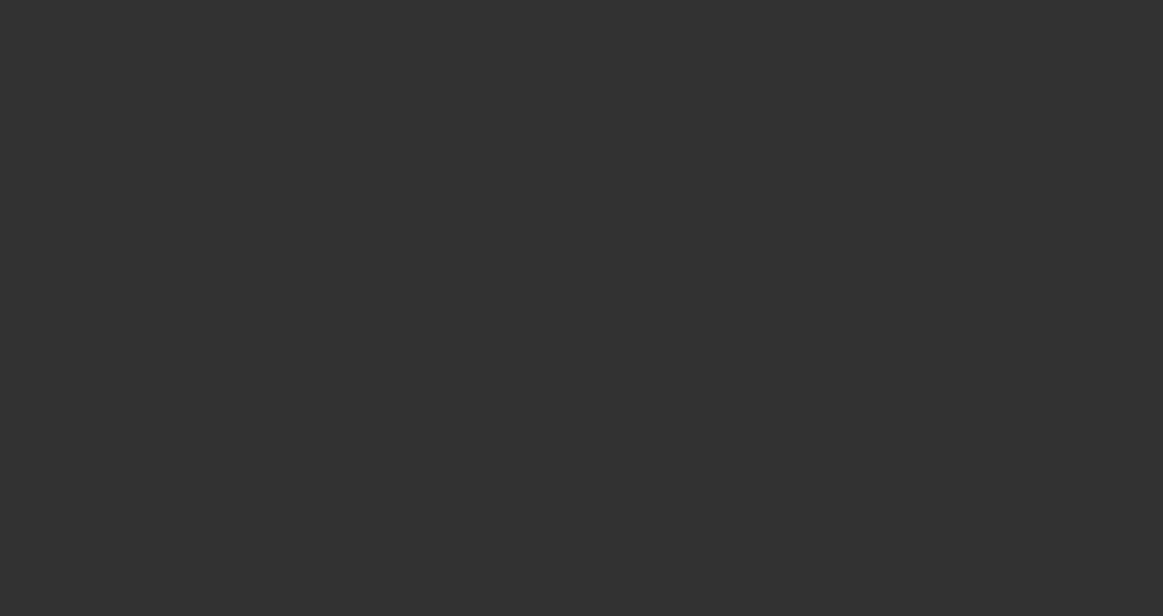
select select "4"
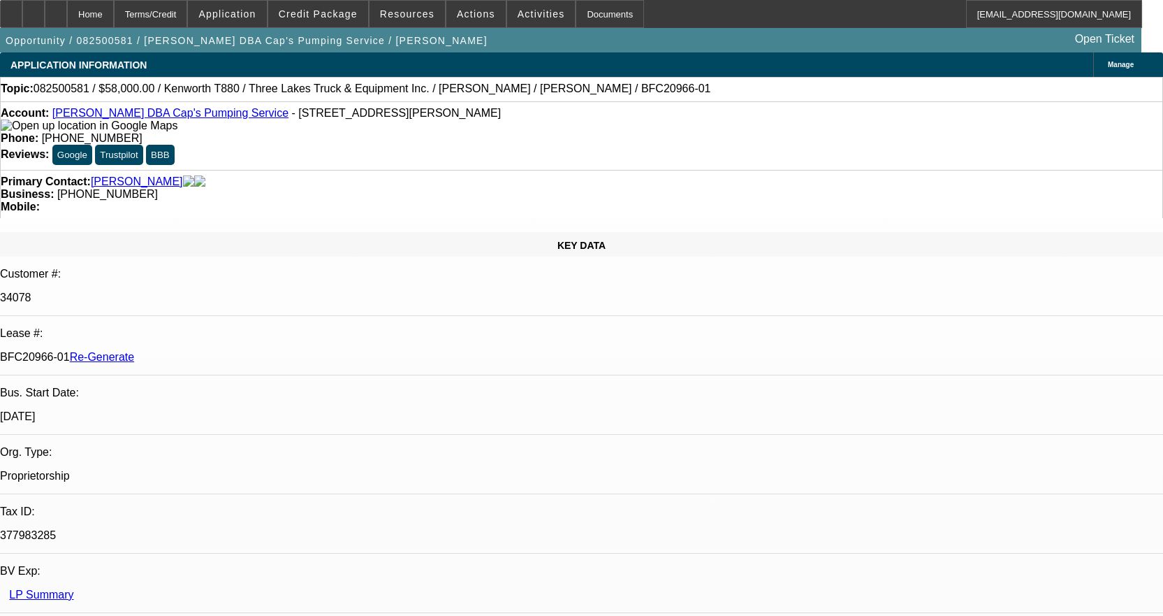
select select "0"
select select "9"
select select "0"
select select "6"
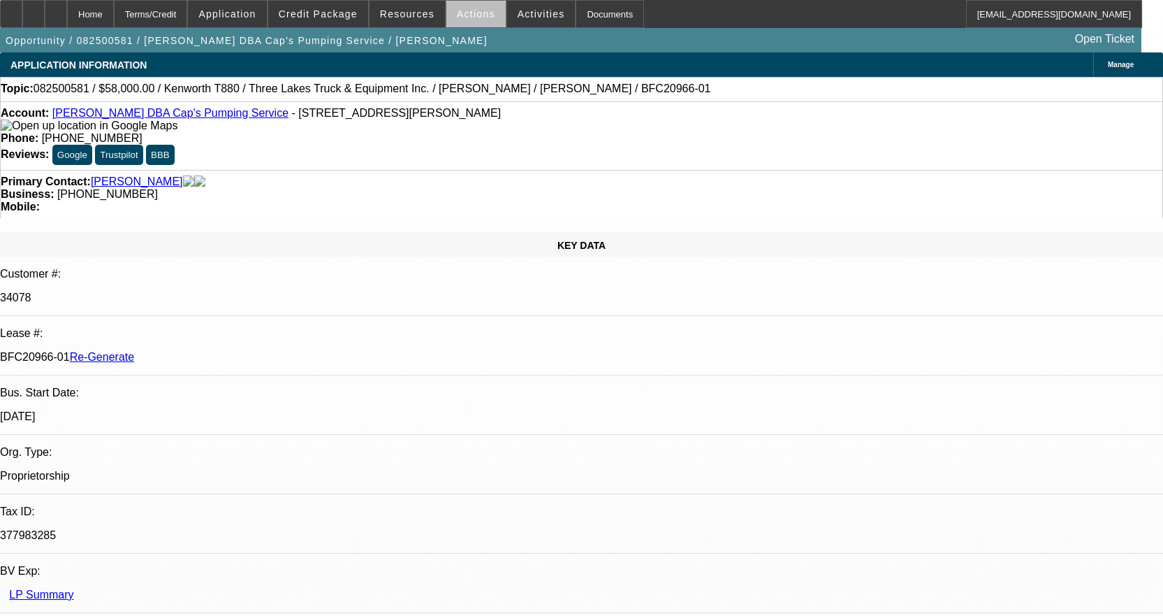
click at [486, 17] on span at bounding box center [475, 14] width 59 height 34
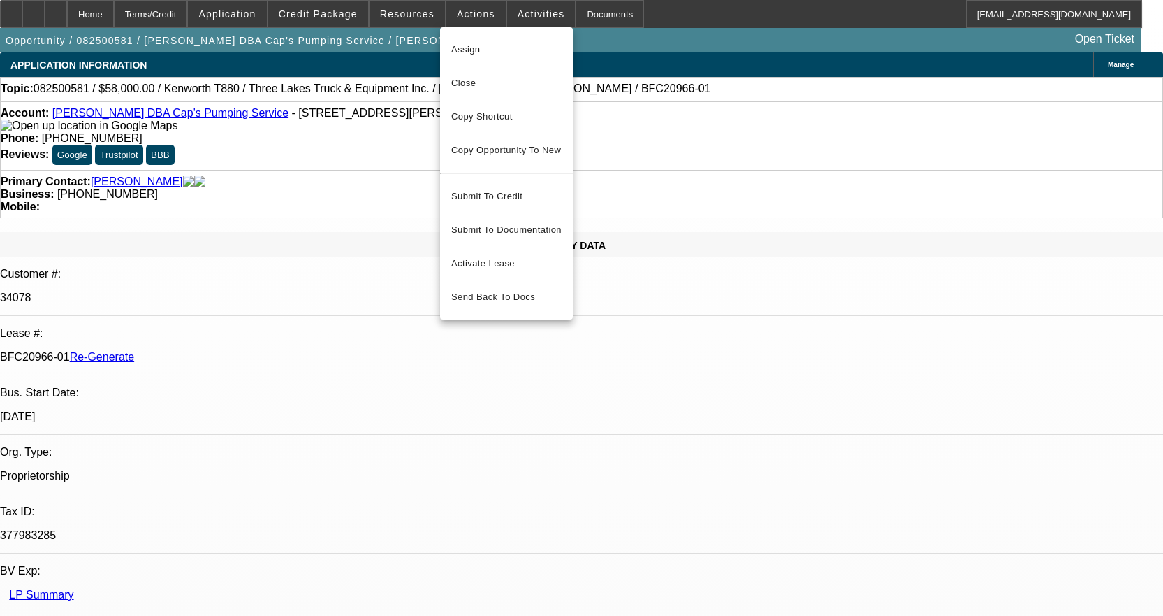
click at [414, 17] on div at bounding box center [581, 308] width 1163 height 616
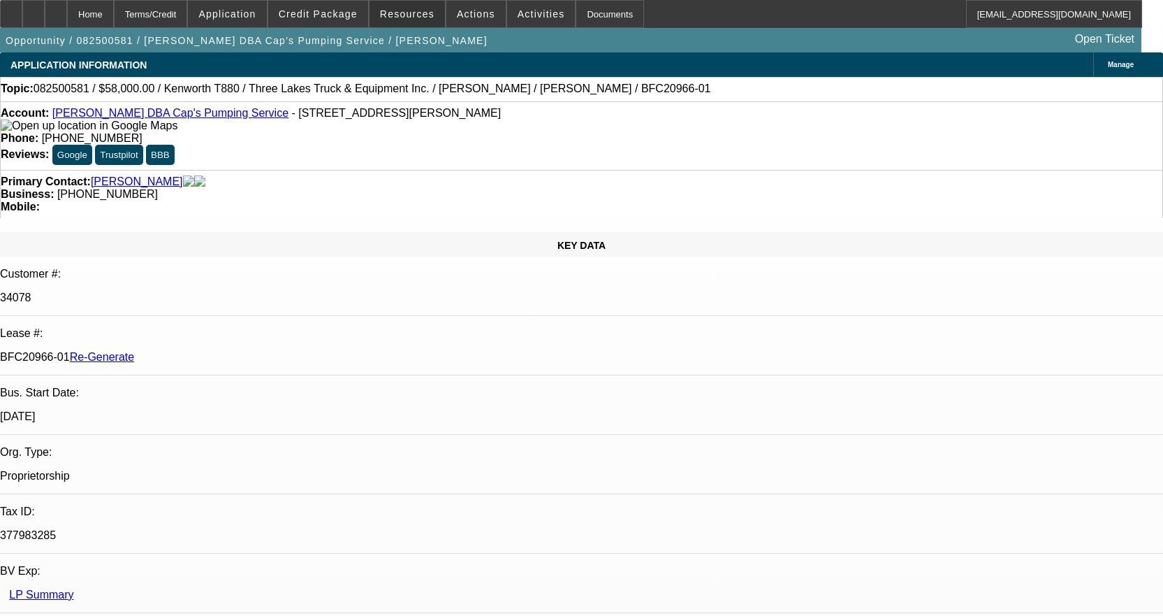
click at [414, 17] on span "Resources" at bounding box center [407, 13] width 54 height 11
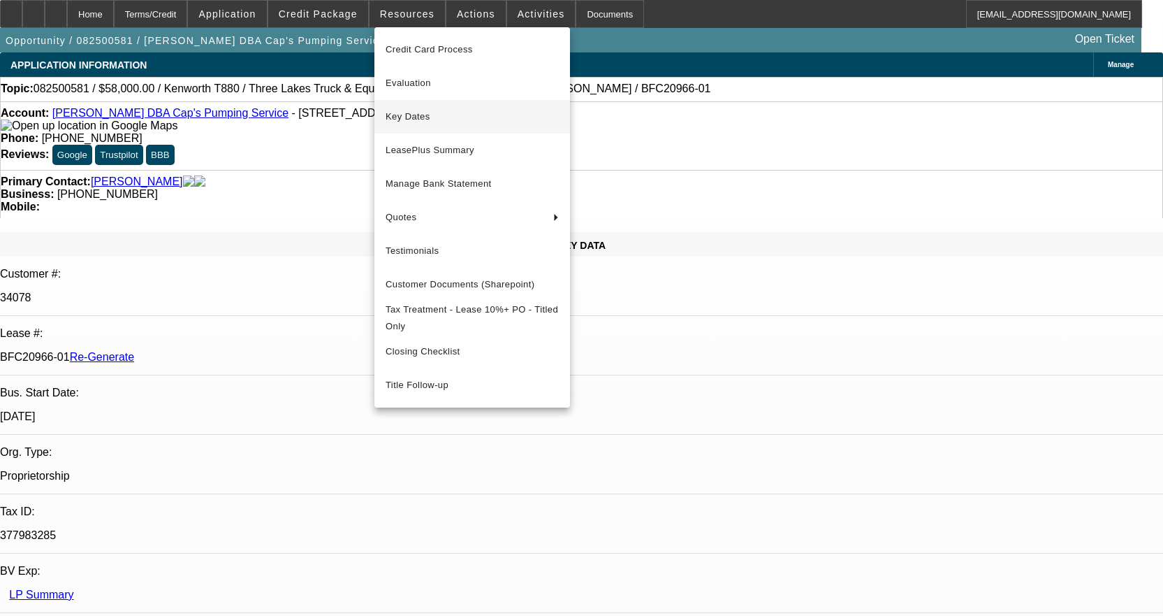
click at [408, 117] on span "Key Dates" at bounding box center [472, 116] width 173 height 17
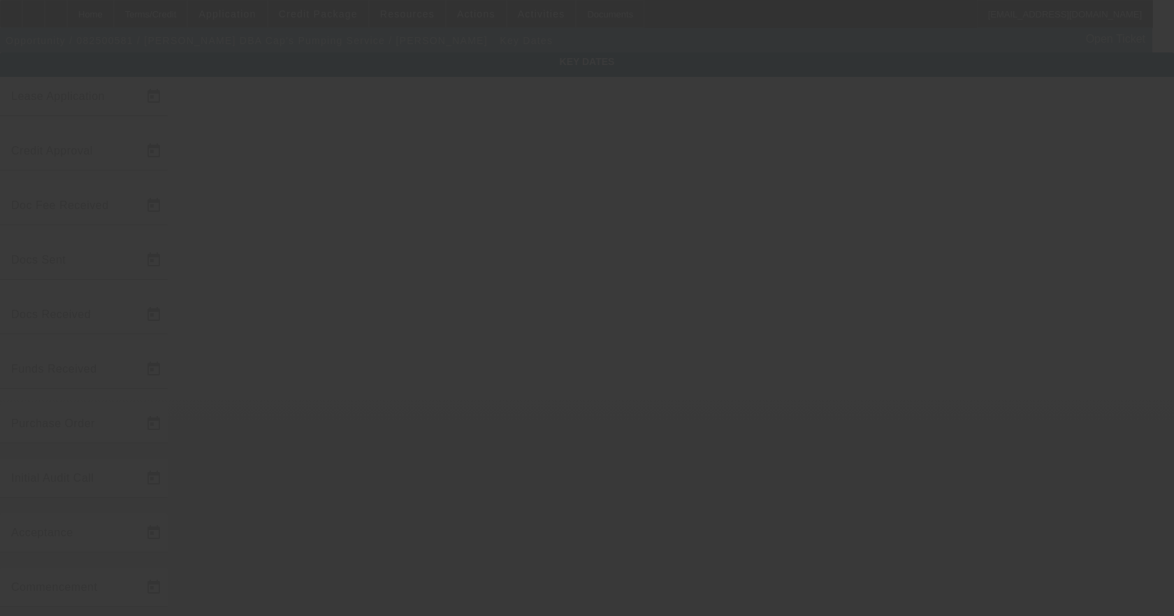
type input "8/21/2025"
type input "8/26/2025"
type input "9/23/2025"
type input "8/27/2025"
type input "9/23/2025"
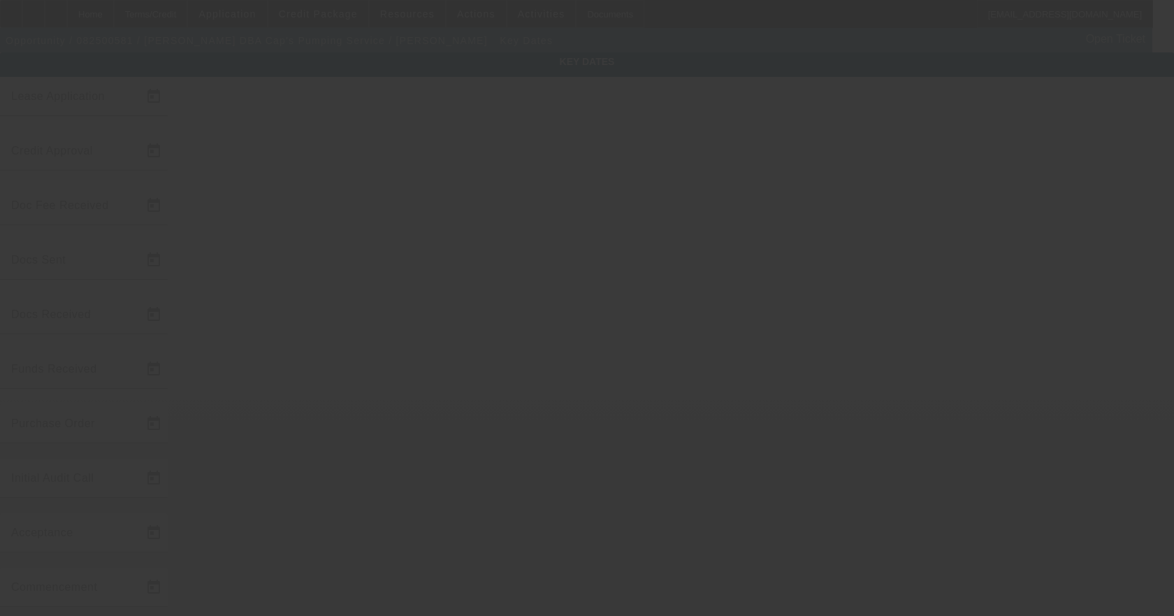
type input "9/23/2025"
type input "10/1/2025"
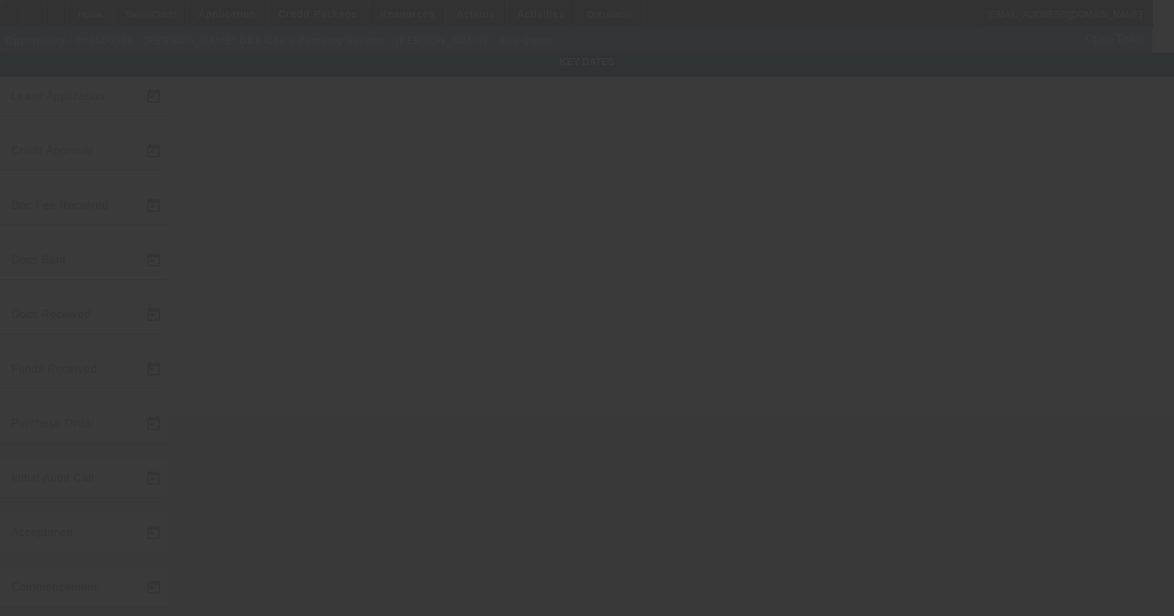
type input "12/1/2025"
type input "9/25/2025"
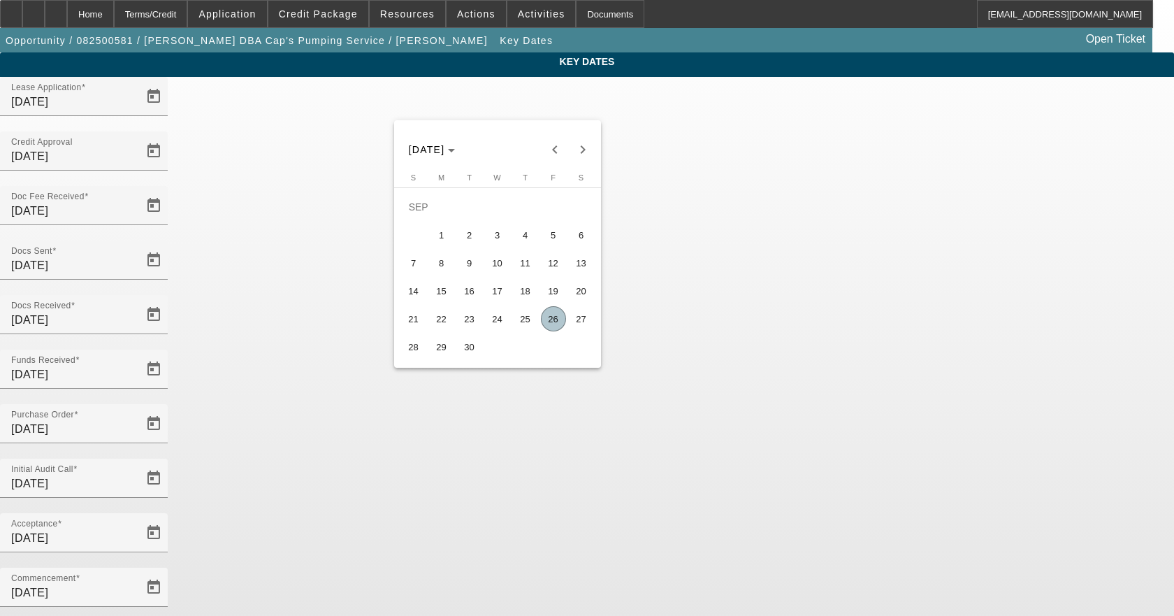
click at [523, 317] on span "25" at bounding box center [525, 318] width 25 height 25
type input "9/25/2025"
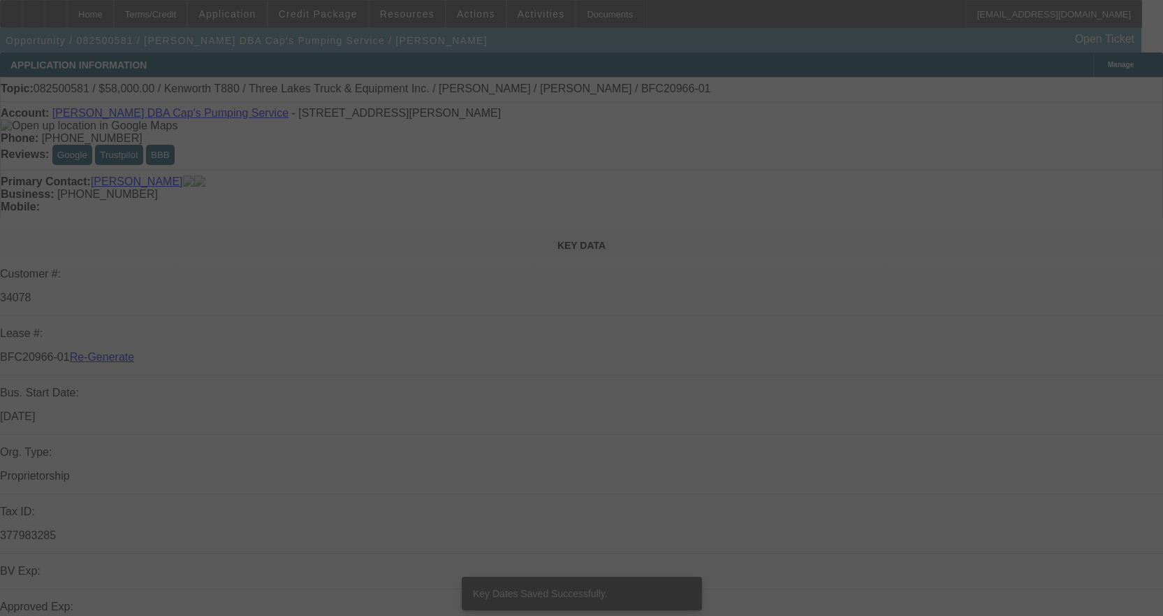
select select "4"
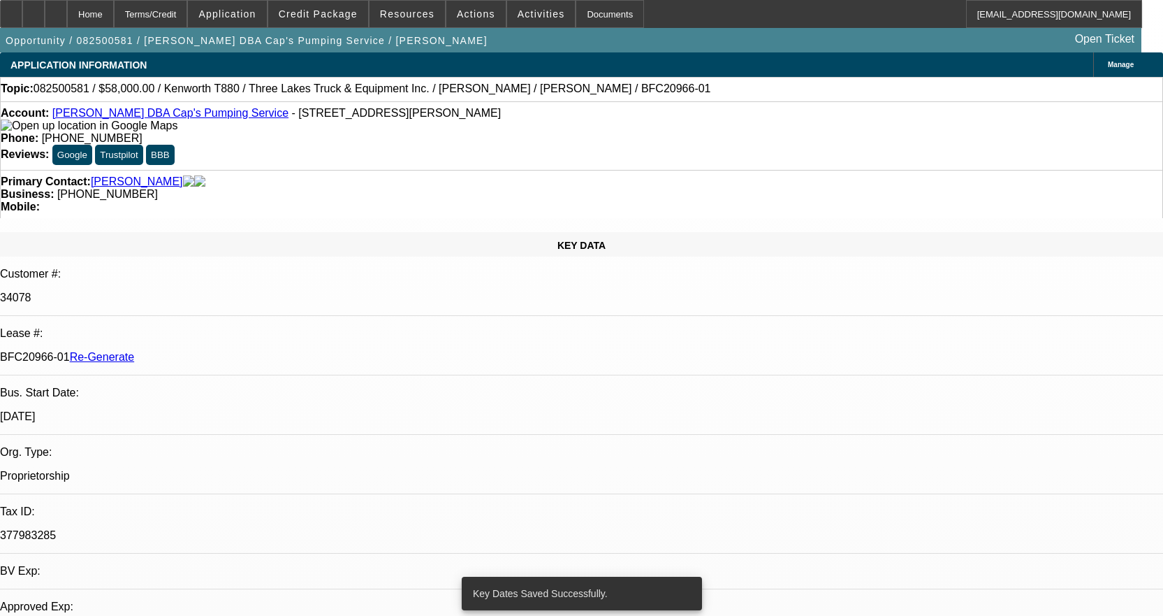
select select "0"
select select "9"
select select "0"
select select "6"
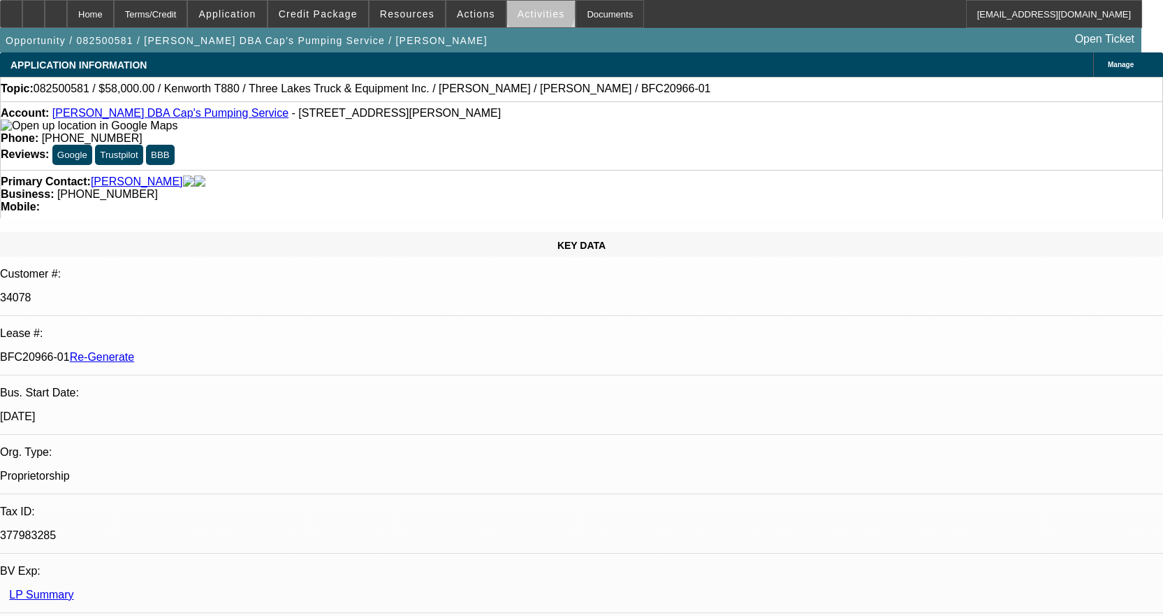
click at [526, 13] on span "Activities" at bounding box center [542, 13] width 48 height 11
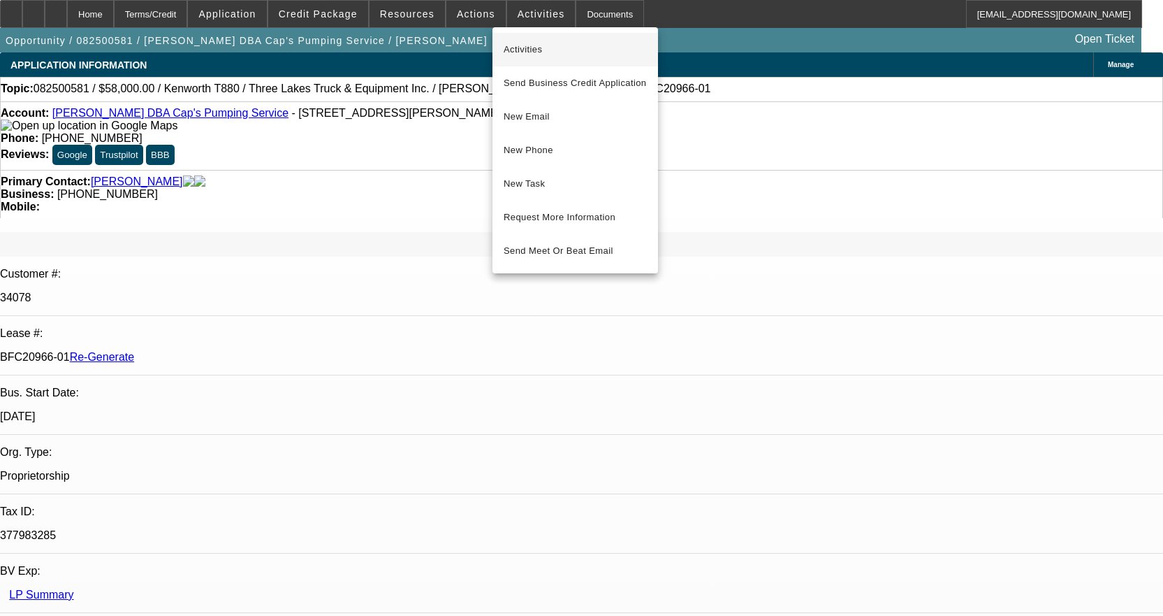
click at [525, 44] on span "Activities" at bounding box center [575, 49] width 143 height 17
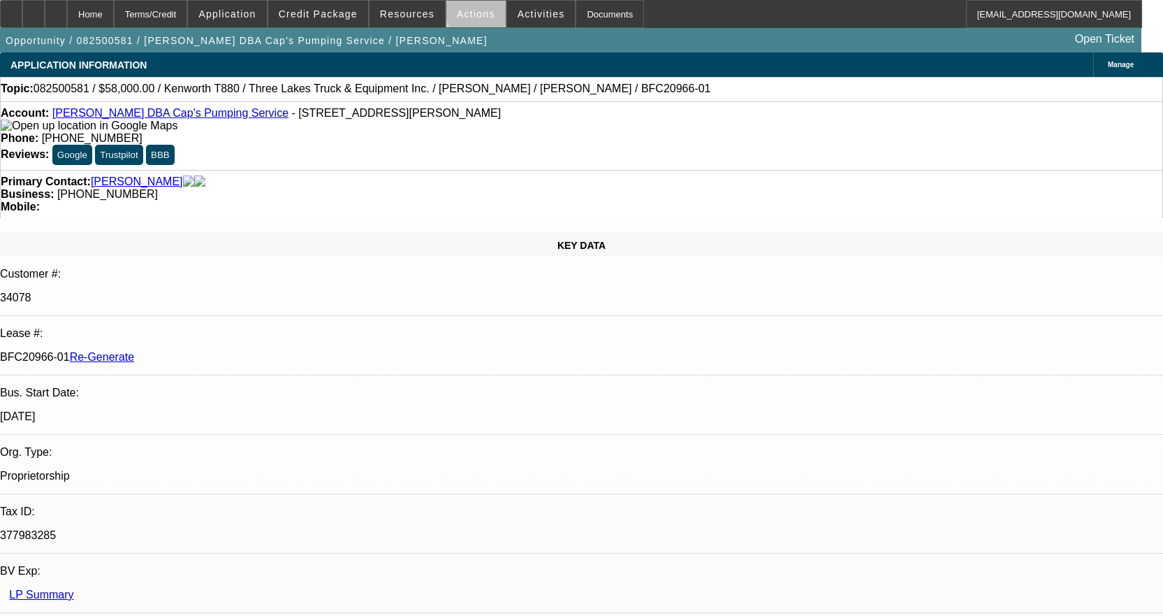
click at [480, 12] on span "Actions" at bounding box center [476, 13] width 38 height 11
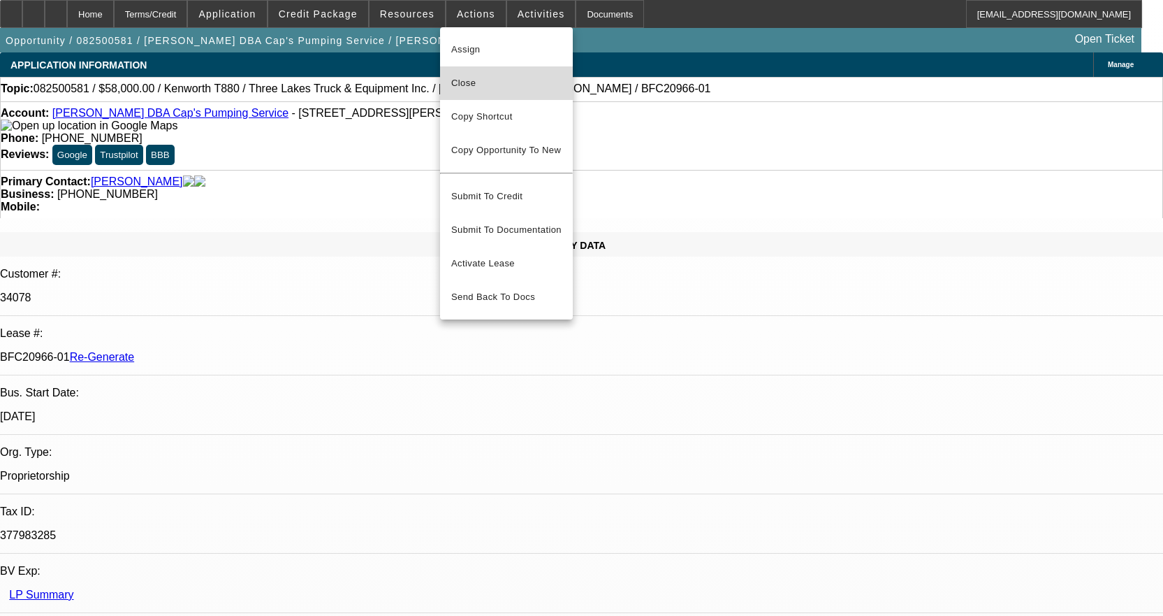
click at [497, 83] on span "Close" at bounding box center [506, 83] width 110 height 17
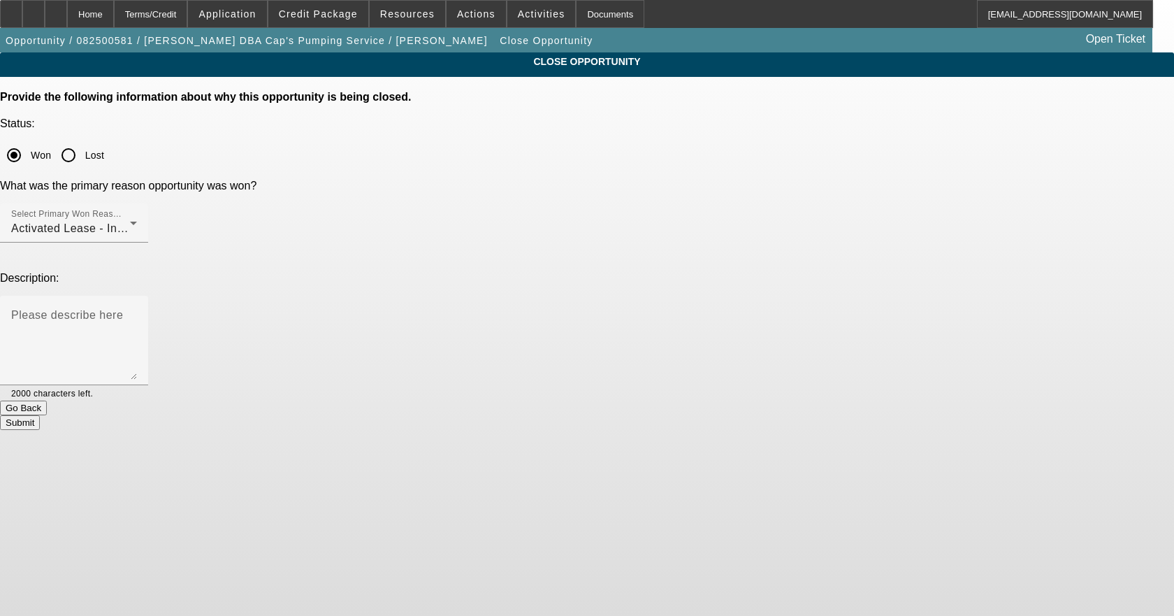
click at [627, 415] on div "Submit" at bounding box center [587, 422] width 1174 height 15
click at [40, 415] on button "Submit" at bounding box center [20, 422] width 40 height 15
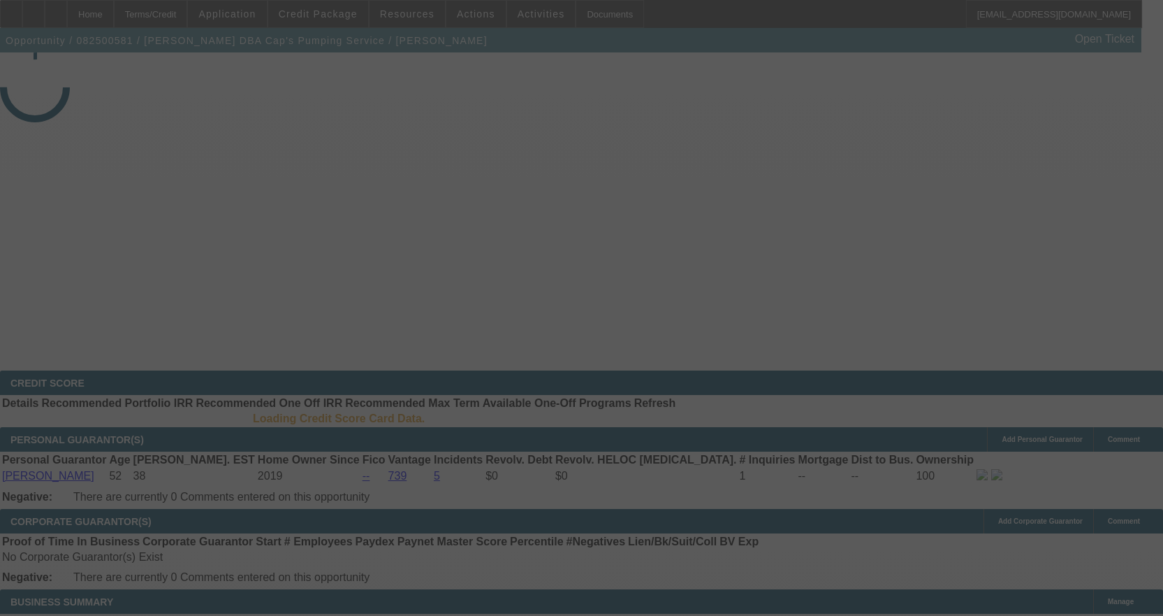
select select "4"
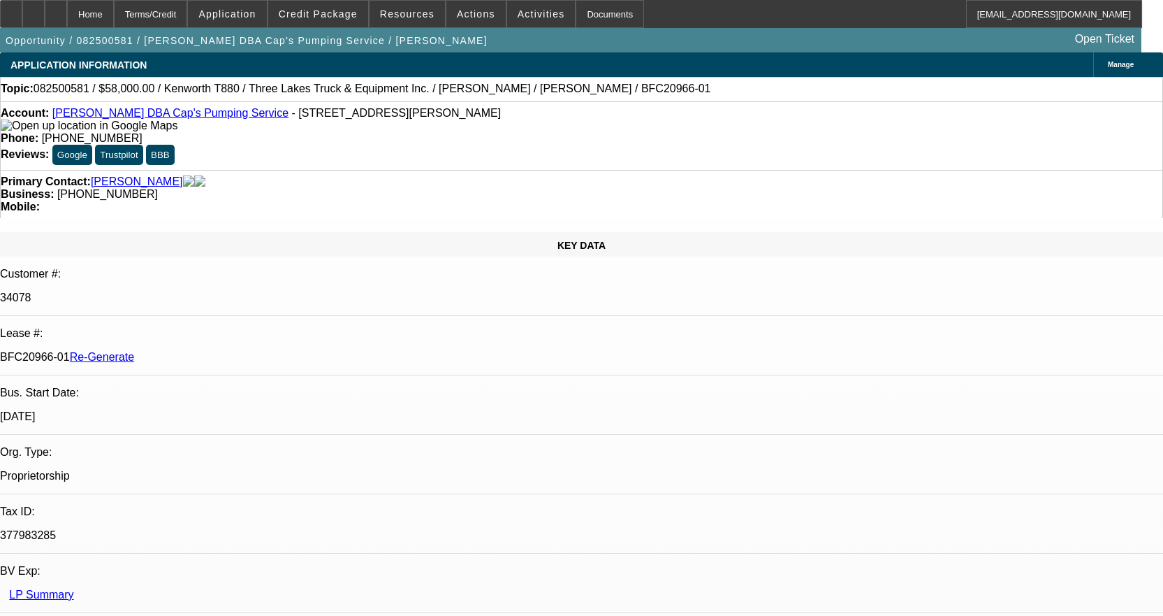
select select "0"
select select "9"
select select "0"
select select "6"
